Goal: Task Accomplishment & Management: Manage account settings

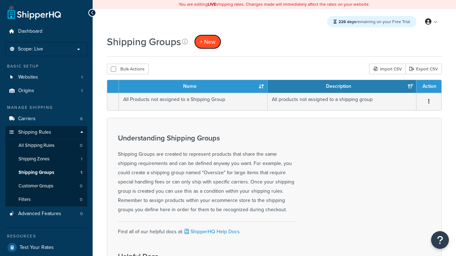
click at [208, 42] on span "+ New" at bounding box center [208, 42] width 16 height 8
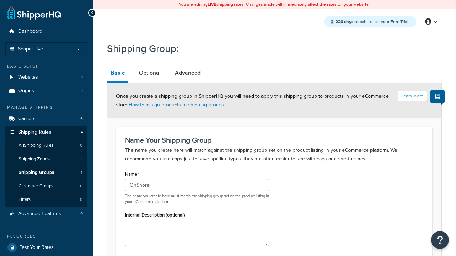
type input "OnShore"
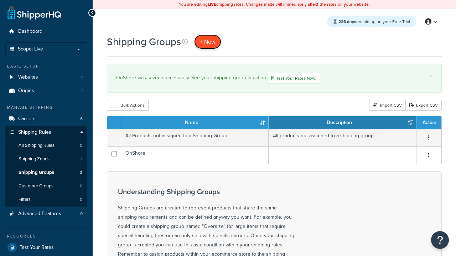
click at [208, 42] on span "+ New" at bounding box center [208, 42] width 16 height 8
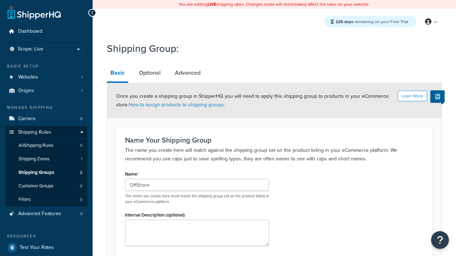
scroll to position [70, 0]
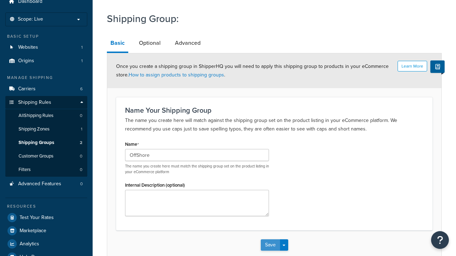
type input "OffShore"
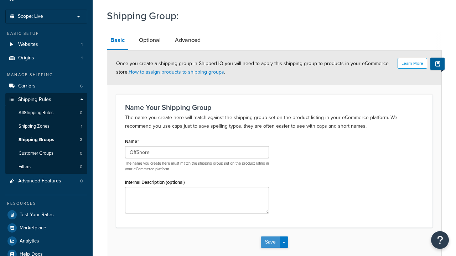
click at [270, 237] on button "Save" at bounding box center [270, 242] width 19 height 11
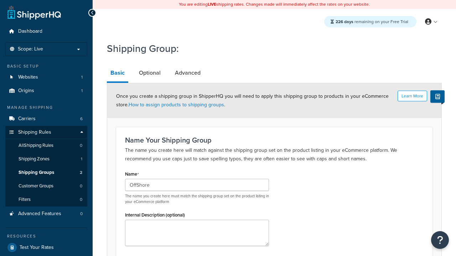
scroll to position [0, 0]
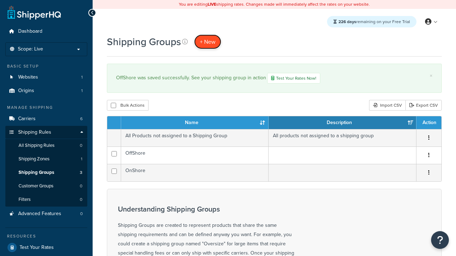
click at [208, 42] on span "+ New" at bounding box center [208, 42] width 16 height 8
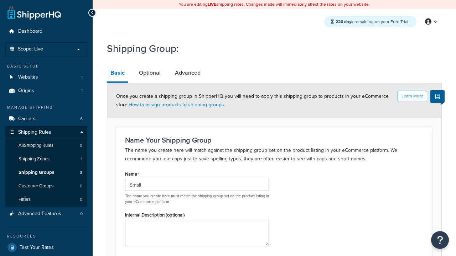
type input "Small"
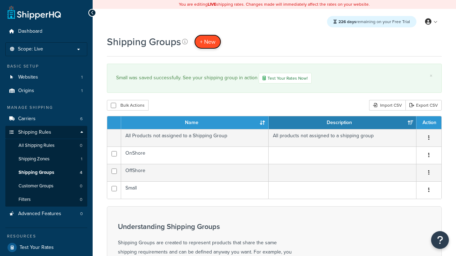
click at [208, 42] on span "+ New" at bounding box center [208, 42] width 16 height 8
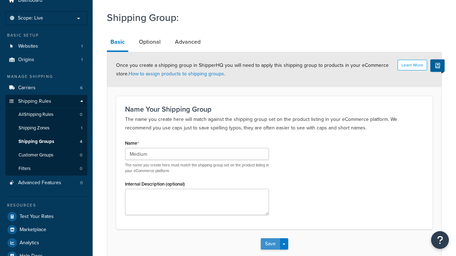
type input "Medium"
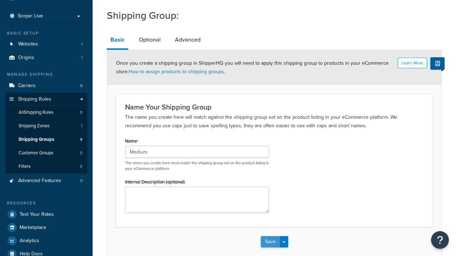
click at [270, 236] on button "Save" at bounding box center [270, 241] width 19 height 11
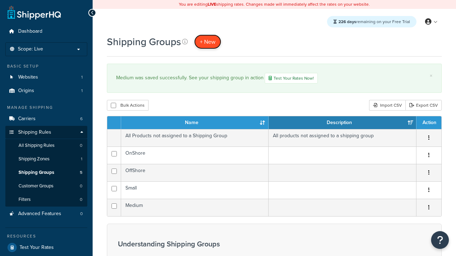
click at [208, 42] on span "+ New" at bounding box center [208, 42] width 16 height 8
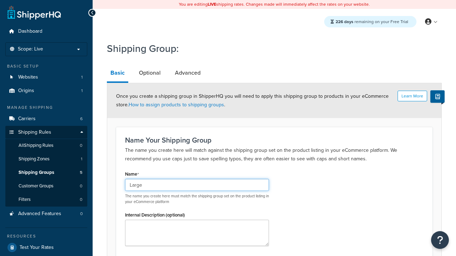
scroll to position [70, 0]
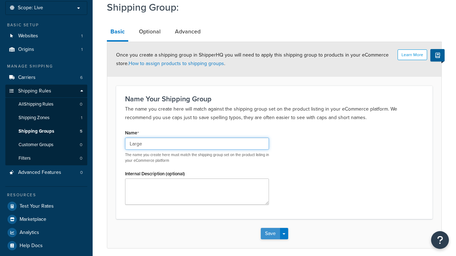
type input "Large"
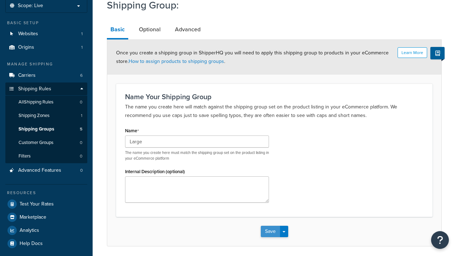
click at [270, 226] on button "Save" at bounding box center [270, 231] width 19 height 11
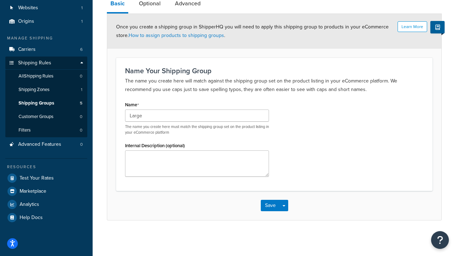
scroll to position [0, 0]
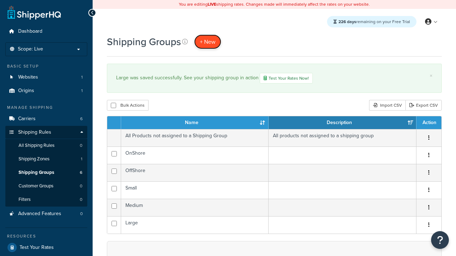
click at [208, 42] on span "+ New" at bounding box center [208, 42] width 16 height 8
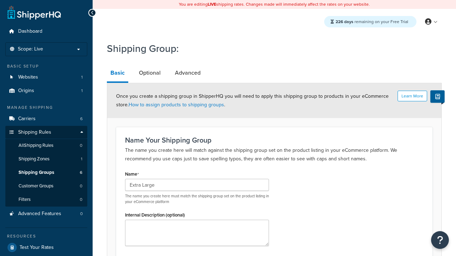
type input "Extra Large"
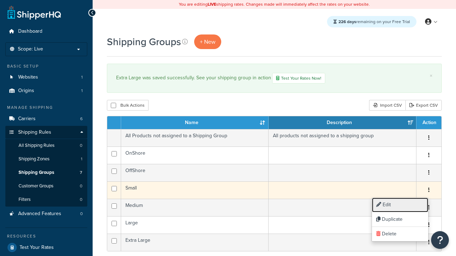
click at [400, 205] on link "Edit" at bounding box center [400, 205] width 56 height 15
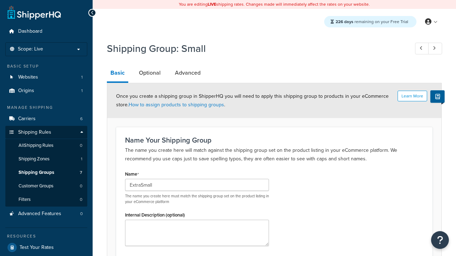
scroll to position [70, 0]
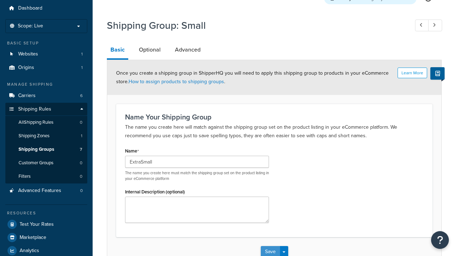
type input "ExtraSmall"
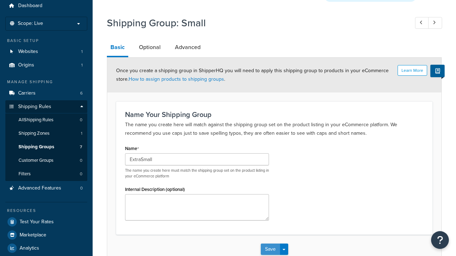
click at [270, 244] on button "Save" at bounding box center [270, 249] width 19 height 11
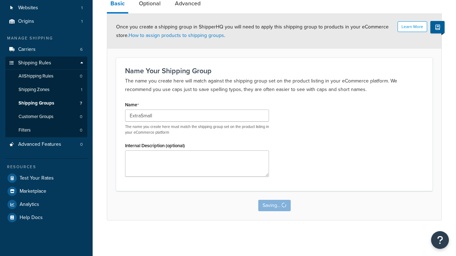
scroll to position [0, 0]
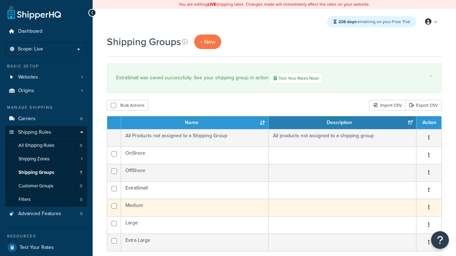
click at [428, 209] on icon "button" at bounding box center [428, 207] width 1 height 5
click at [0, 0] on link "Duplicate" at bounding box center [0, 0] width 0 height 0
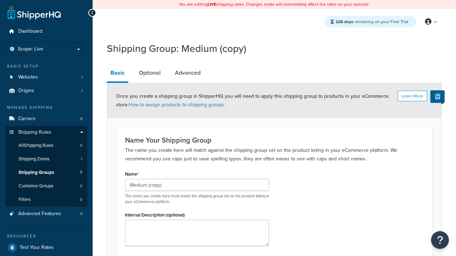
scroll to position [70, 0]
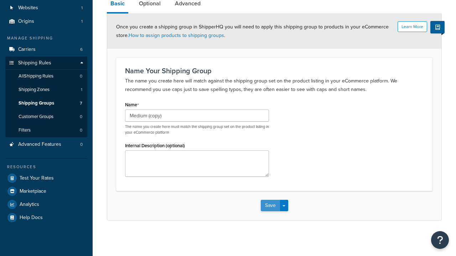
click at [270, 206] on button "Save" at bounding box center [270, 205] width 19 height 11
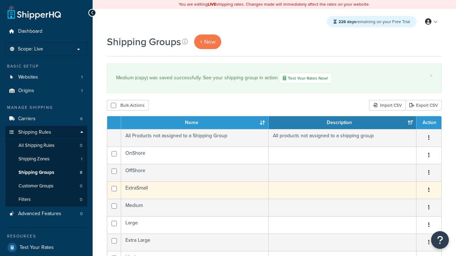
click at [428, 191] on icon "button" at bounding box center [428, 190] width 1 height 5
click at [0, 0] on link "Delete" at bounding box center [0, 0] width 0 height 0
